Goal: Task Accomplishment & Management: Use online tool/utility

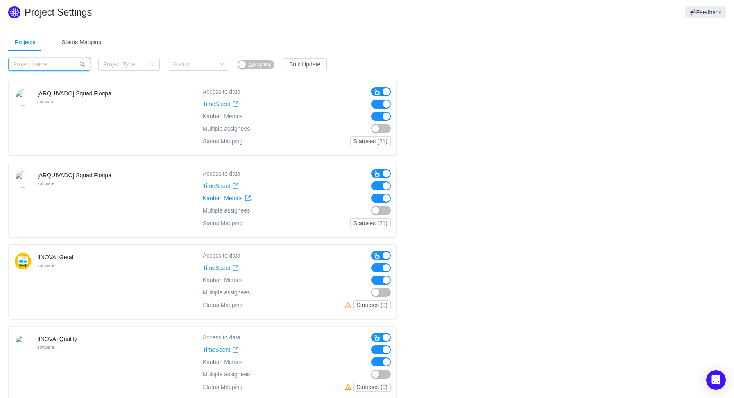
click at [43, 63] on input "text" at bounding box center [49, 64] width 82 height 13
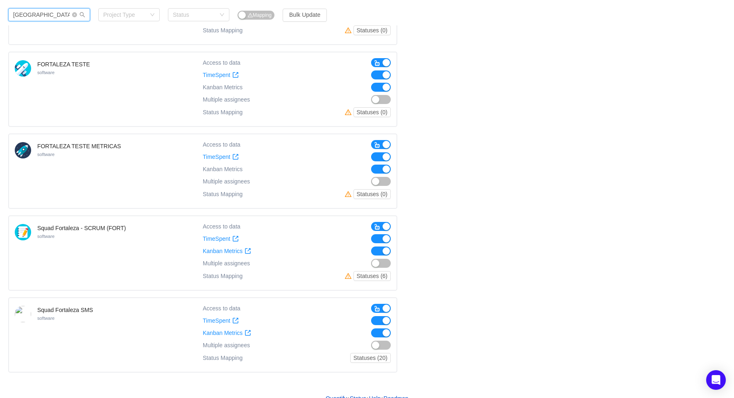
scroll to position [113, 0]
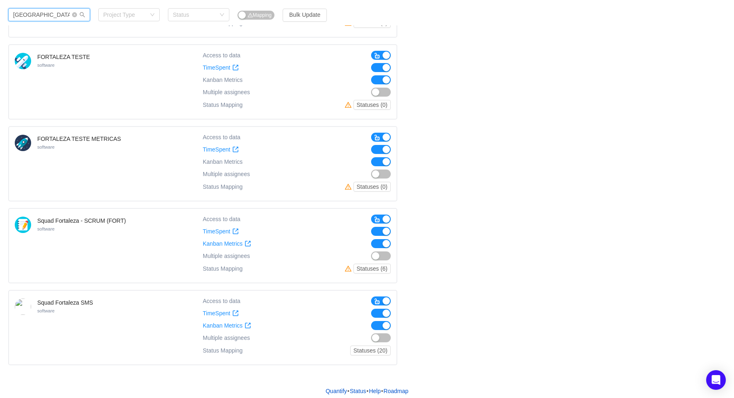
type input "Fortaleza"
click at [373, 334] on button "button" at bounding box center [381, 337] width 20 height 9
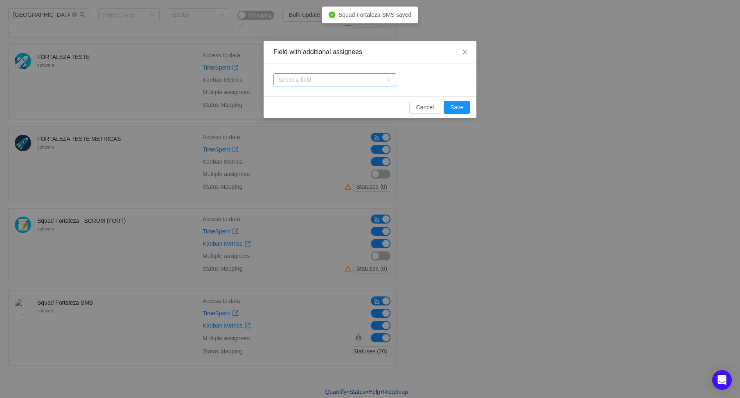
click at [297, 80] on div "Select a field" at bounding box center [330, 80] width 104 height 8
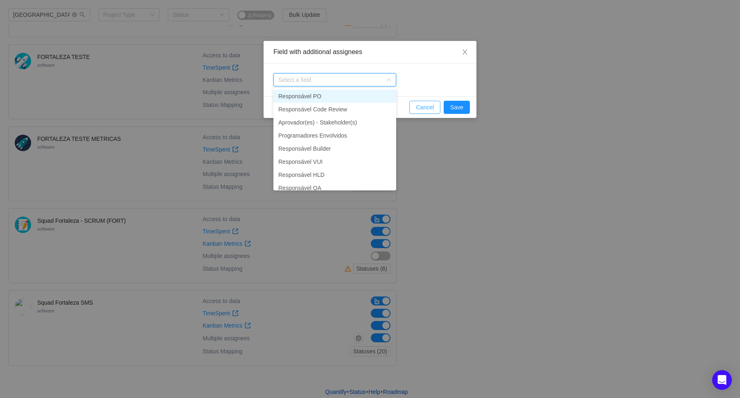
click at [429, 108] on button "Cancel" at bounding box center [424, 107] width 31 height 13
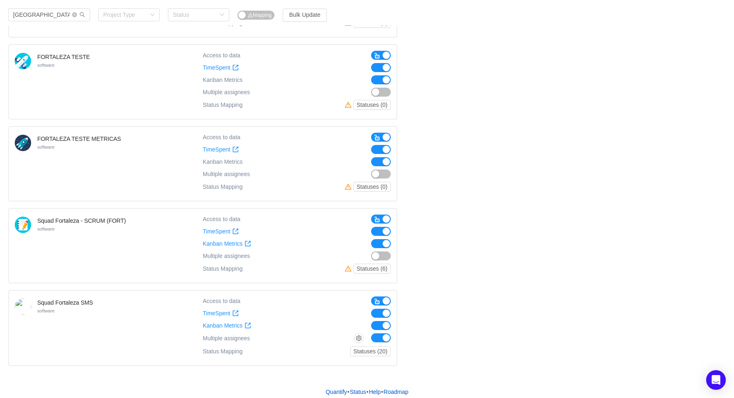
click at [385, 333] on button "button" at bounding box center [381, 337] width 20 height 9
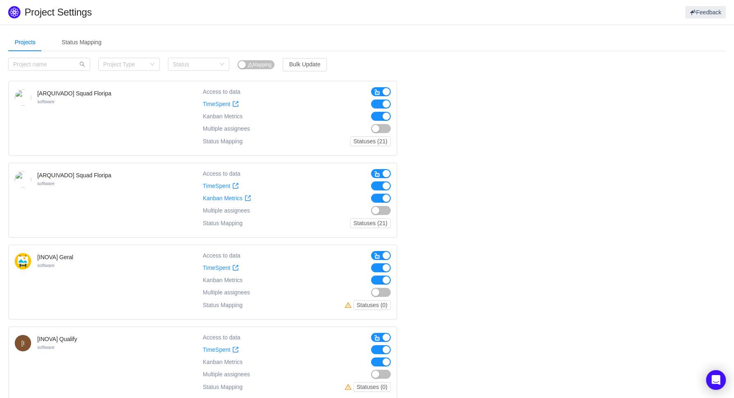
click at [46, 61] on input "text" at bounding box center [49, 64] width 82 height 13
